Goal: Navigation & Orientation: Understand site structure

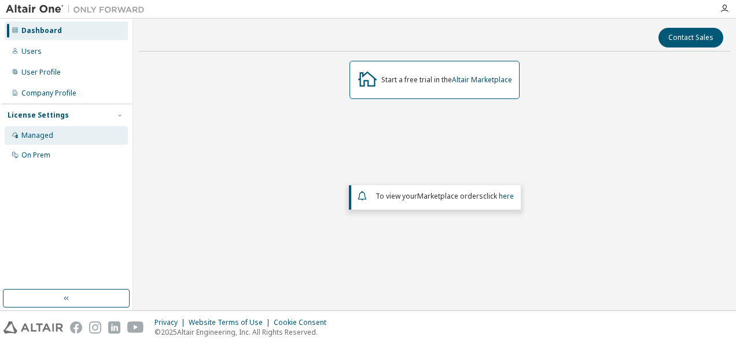
click at [45, 131] on div "Managed" at bounding box center [37, 135] width 32 height 9
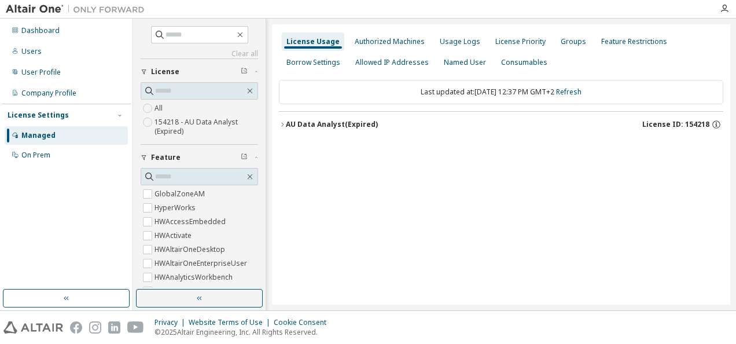
click at [483, 173] on div "License Usage Authorized Machines Usage Logs License Priority Groups Feature Re…" at bounding box center [501, 164] width 458 height 280
click at [385, 45] on div "Authorized Machines" at bounding box center [390, 41] width 70 height 9
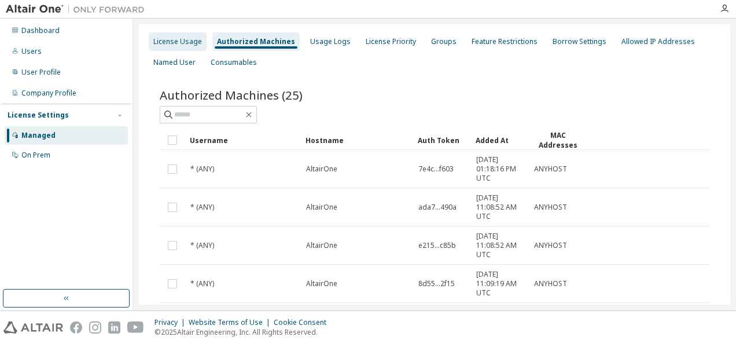
click at [166, 39] on div "License Usage" at bounding box center [177, 41] width 49 height 9
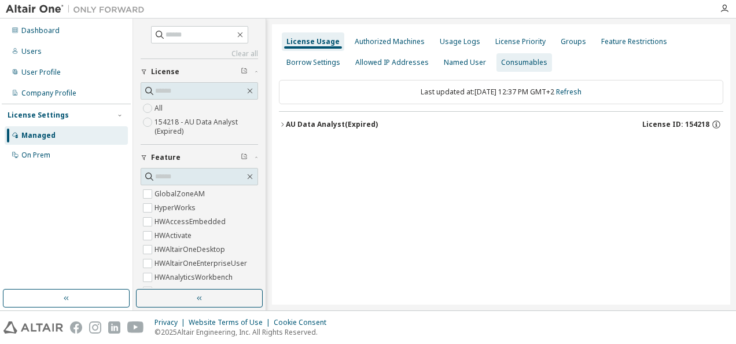
click at [510, 66] on div "Consumables" at bounding box center [524, 62] width 46 height 9
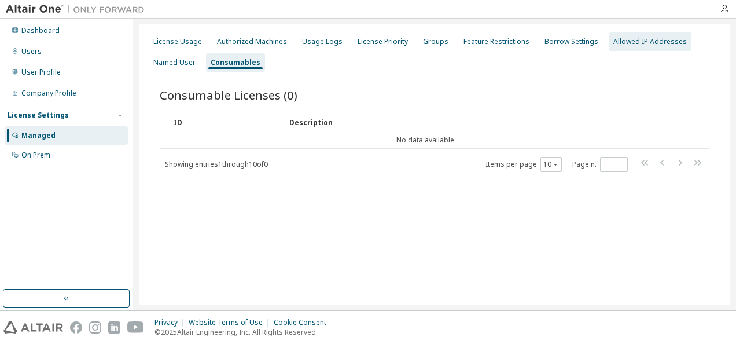
click at [627, 37] on div "Allowed IP Addresses" at bounding box center [651, 41] width 74 height 9
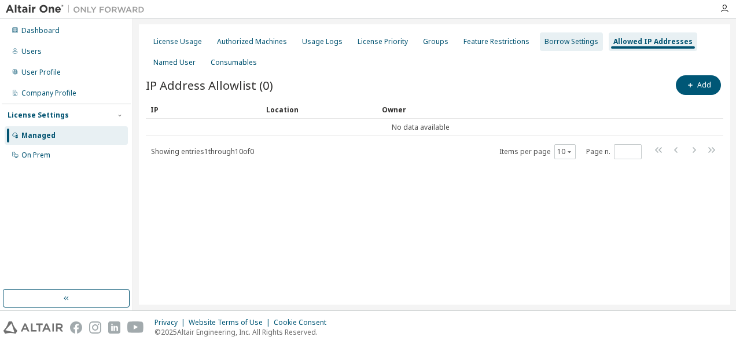
click at [552, 39] on div "Borrow Settings" at bounding box center [572, 41] width 54 height 9
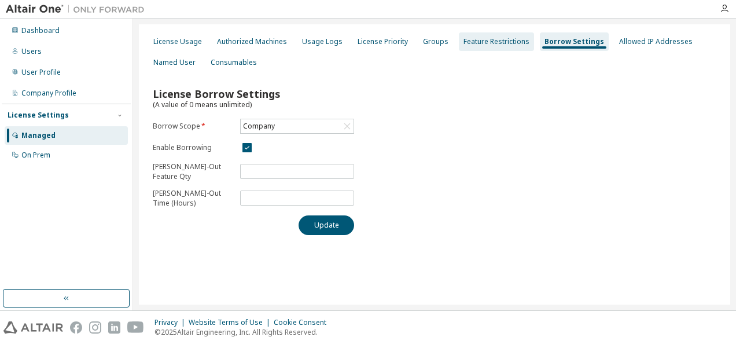
click at [487, 42] on div "Feature Restrictions" at bounding box center [497, 41] width 66 height 9
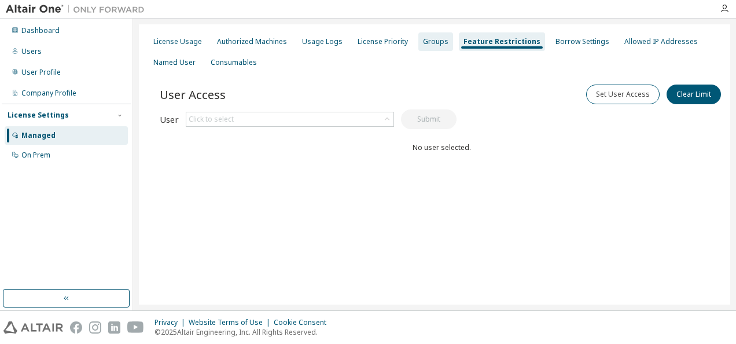
click at [442, 39] on div "Groups" at bounding box center [436, 41] width 35 height 19
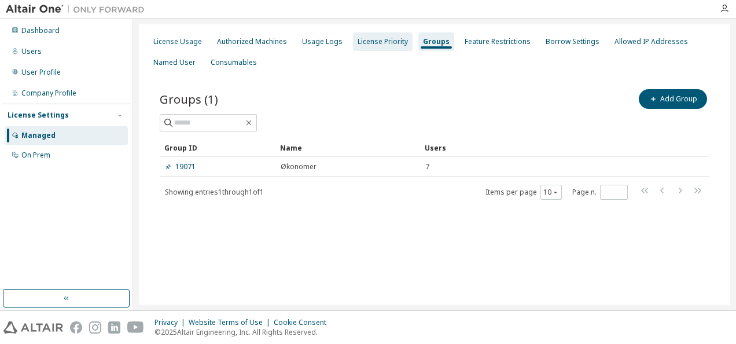
click at [377, 41] on div "License Priority" at bounding box center [383, 41] width 50 height 9
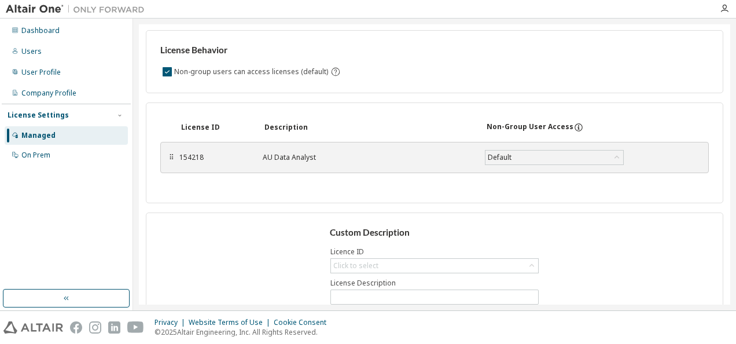
scroll to position [78, 0]
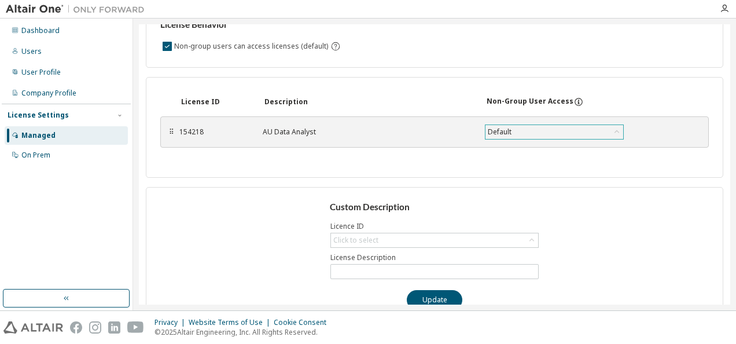
click at [617, 131] on icon at bounding box center [617, 132] width 12 height 12
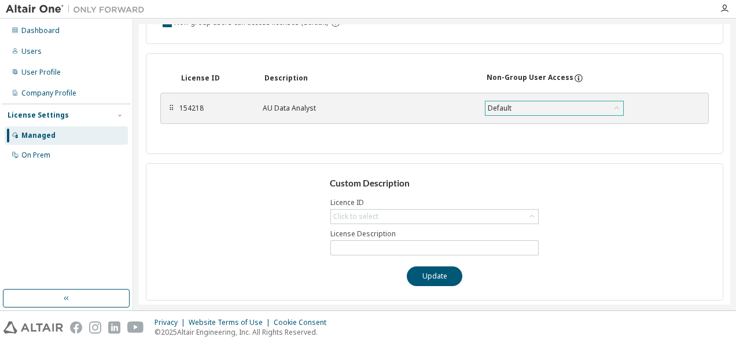
scroll to position [0, 0]
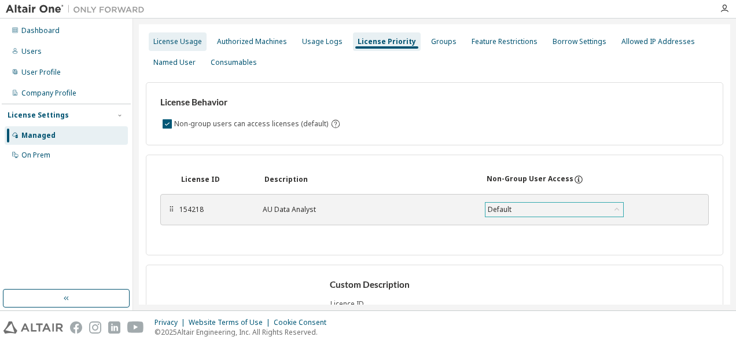
click at [161, 41] on div "License Usage" at bounding box center [177, 41] width 49 height 9
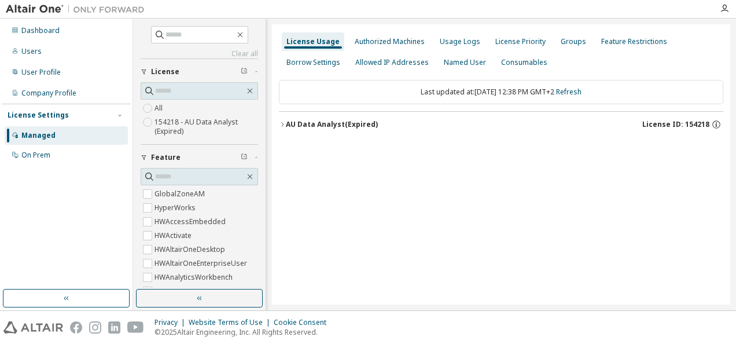
click at [282, 125] on icon "button" at bounding box center [282, 124] width 7 height 7
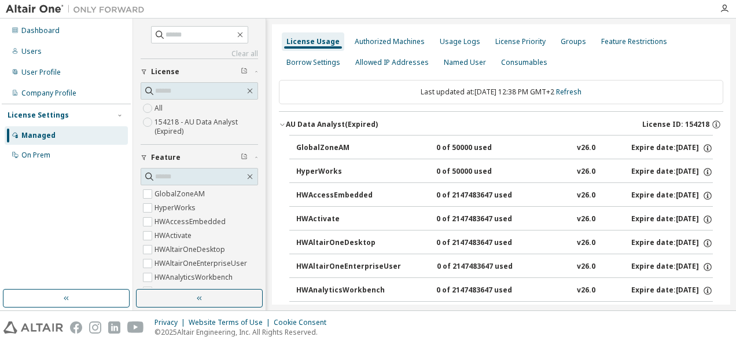
click at [725, 69] on div "License Usage Authorized Machines Usage Logs License Priority Groups Feature Re…" at bounding box center [501, 164] width 458 height 280
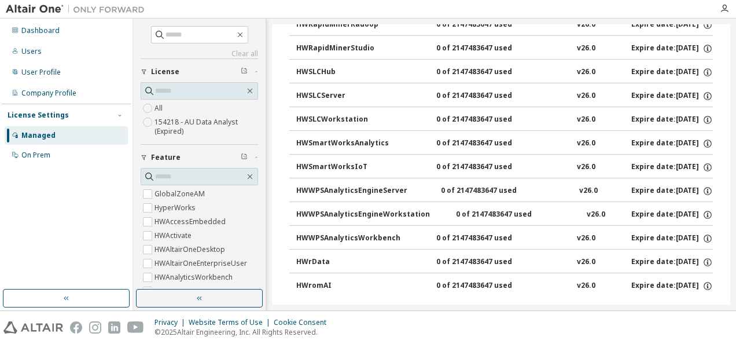
scroll to position [910, 0]
